Goal: Transaction & Acquisition: Purchase product/service

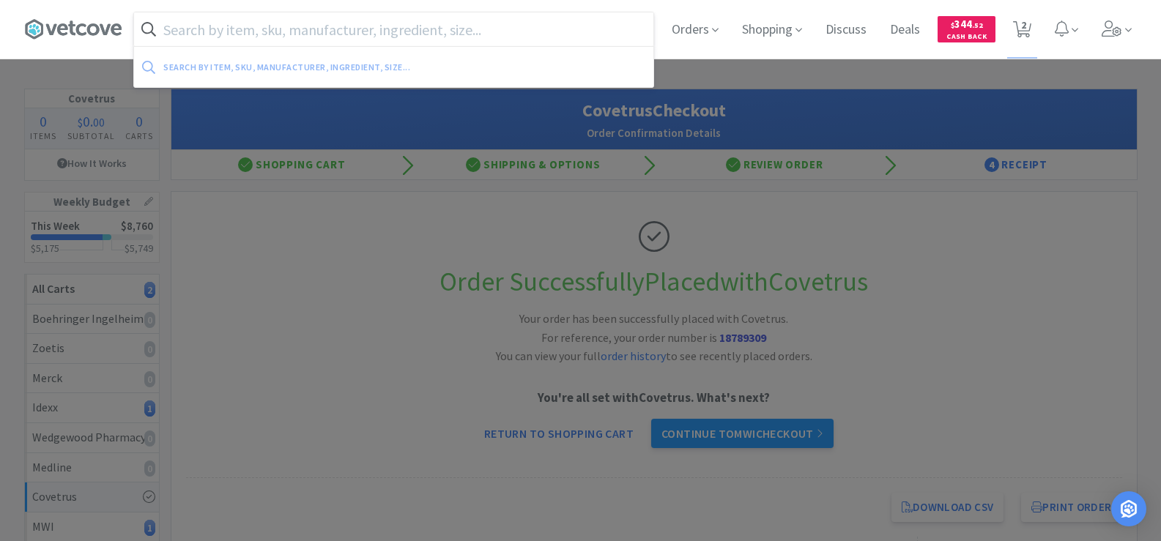
click at [278, 37] on input "text" at bounding box center [393, 29] width 519 height 34
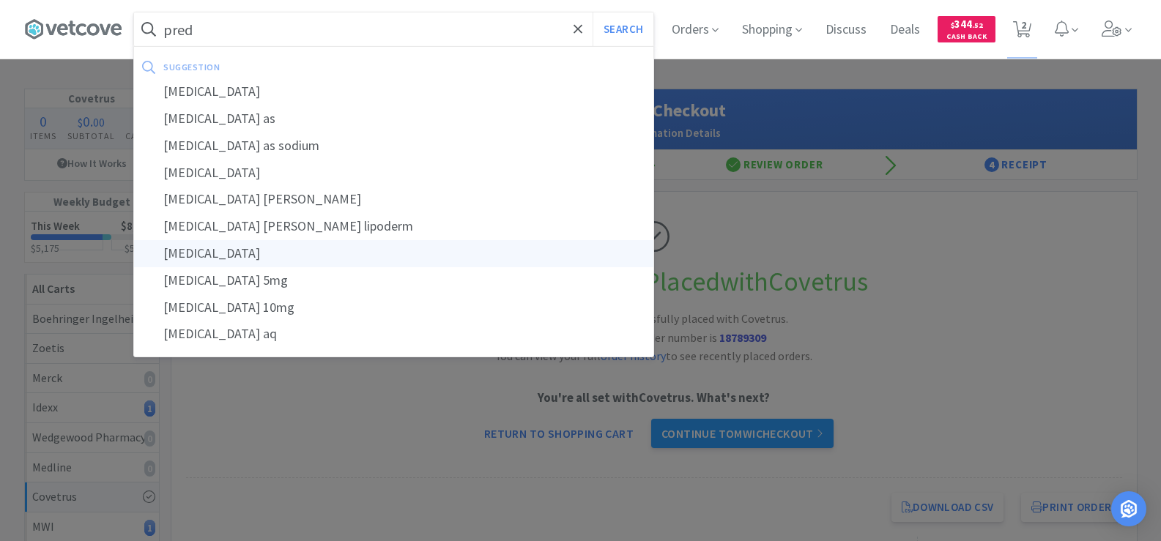
click at [282, 250] on div "[MEDICAL_DATA]" at bounding box center [393, 253] width 519 height 27
type input "[MEDICAL_DATA]"
select select "1"
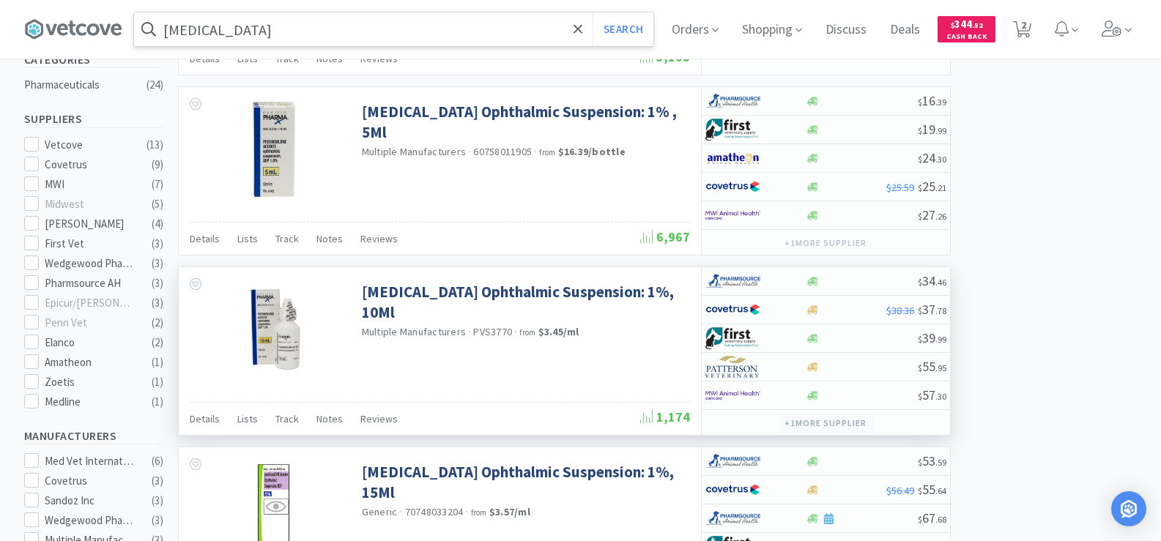
scroll to position [366, 0]
